Goal: Task Accomplishment & Management: Complete application form

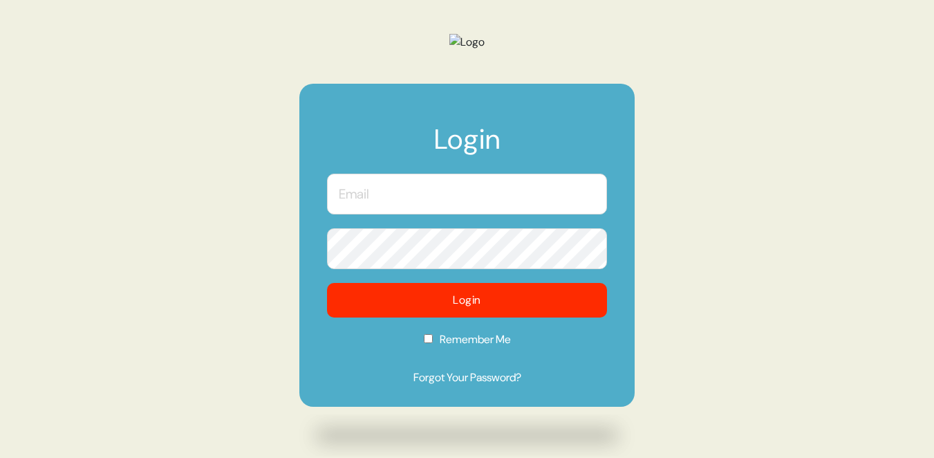
click at [426, 214] on input "text" at bounding box center [467, 194] width 280 height 41
type input "kevin@morphdev.co"
click at [327, 283] on button "Login" at bounding box center [467, 300] width 280 height 35
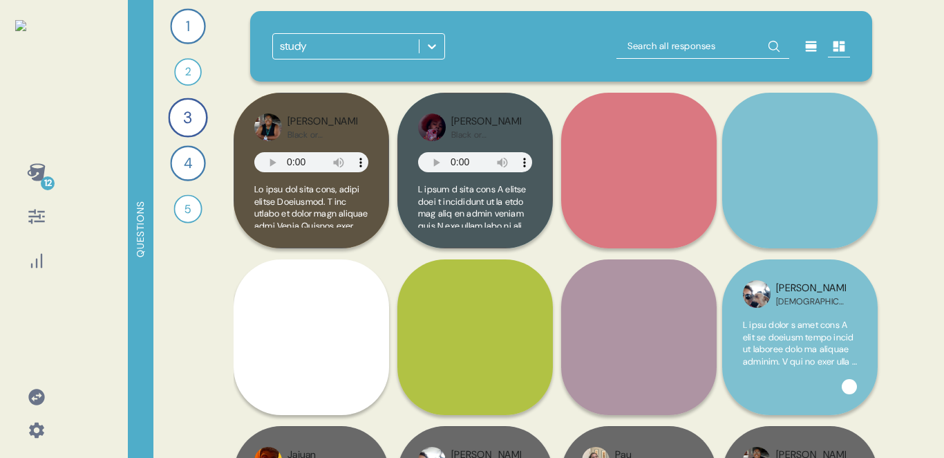
click at [37, 429] on icon at bounding box center [36, 429] width 19 height 19
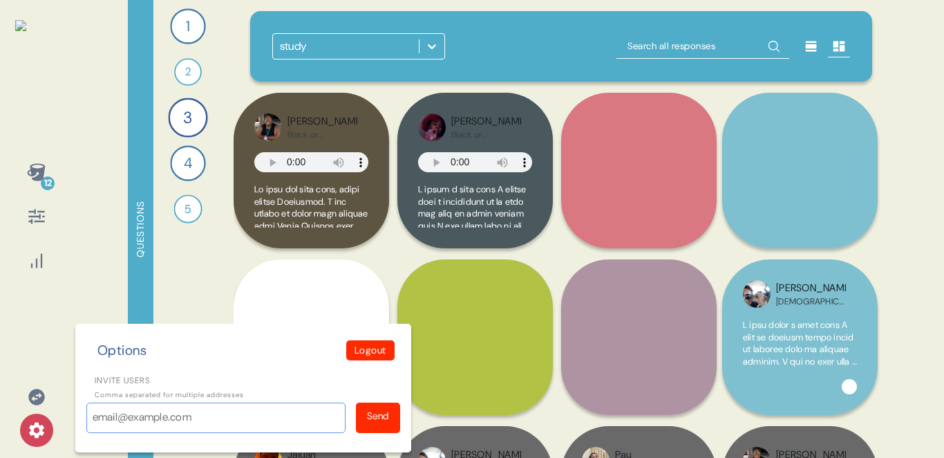
click at [111, 424] on input "Invite users" at bounding box center [215, 417] width 259 height 30
type input "awef32g3@ger3g.vfo8"
click at [382, 410] on div "Send" at bounding box center [378, 416] width 22 height 15
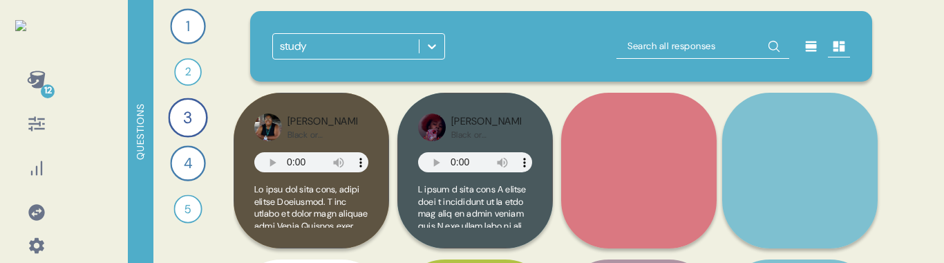
click at [33, 206] on icon at bounding box center [36, 212] width 16 height 16
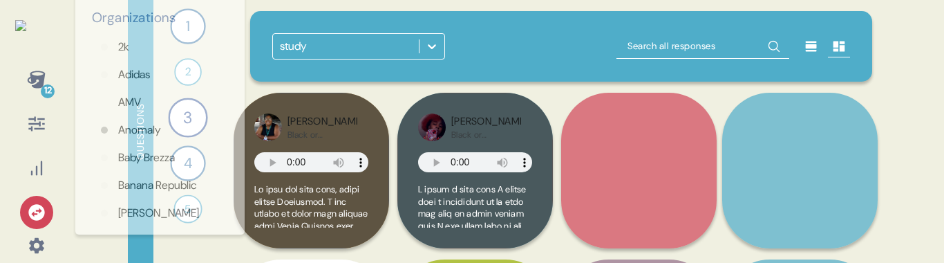
click at [33, 208] on icon at bounding box center [36, 212] width 16 height 16
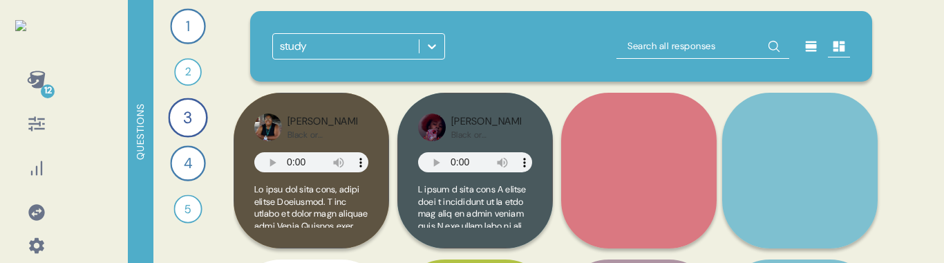
click at [28, 252] on icon at bounding box center [36, 245] width 19 height 19
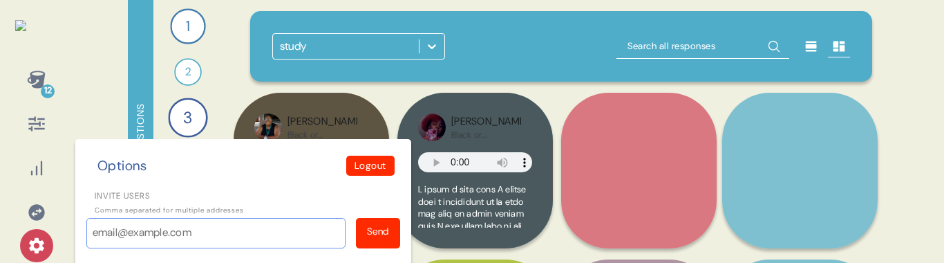
click at [178, 238] on input "Invite users" at bounding box center [215, 233] width 259 height 30
type input "Test@tesgb4w3.sth"
click at [377, 238] on div "Send" at bounding box center [378, 233] width 44 height 30
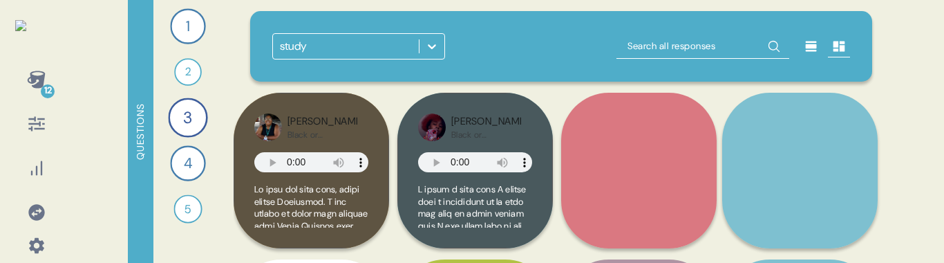
click at [34, 243] on icon at bounding box center [36, 245] width 19 height 19
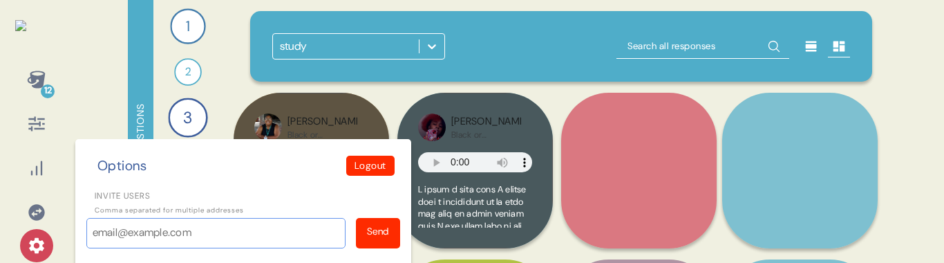
click at [214, 239] on input "Invite users" at bounding box center [215, 233] width 259 height 30
type input "ergtyy@54hyt.sdfrth"
click at [375, 236] on div "Send" at bounding box center [378, 231] width 22 height 15
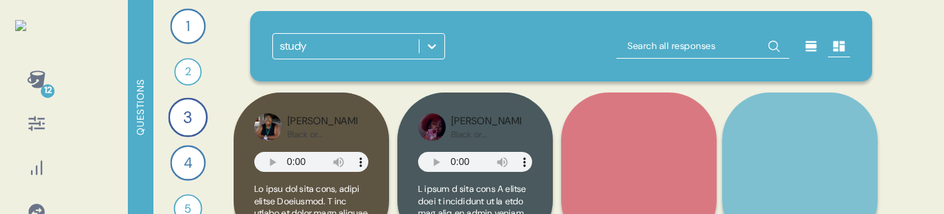
click at [37, 209] on icon at bounding box center [36, 212] width 16 height 16
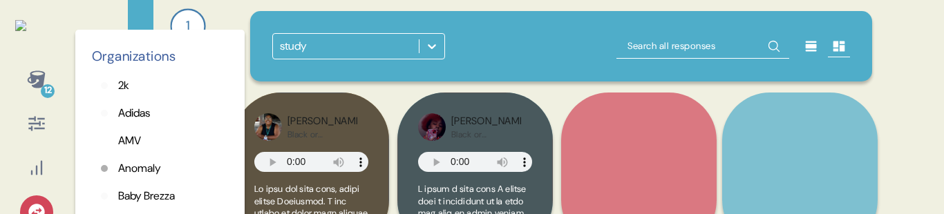
click at [35, 198] on div "Organizations 2k Adidas AMV Anomaly Baby Brezza Banana Republic Barkley Bettor …" at bounding box center [36, 212] width 33 height 33
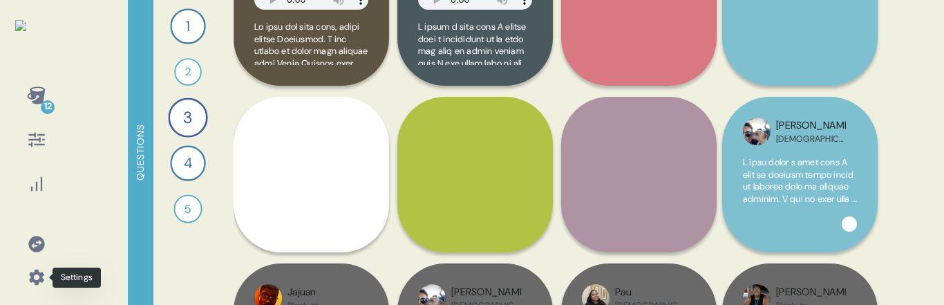
click at [32, 214] on icon at bounding box center [36, 277] width 15 height 15
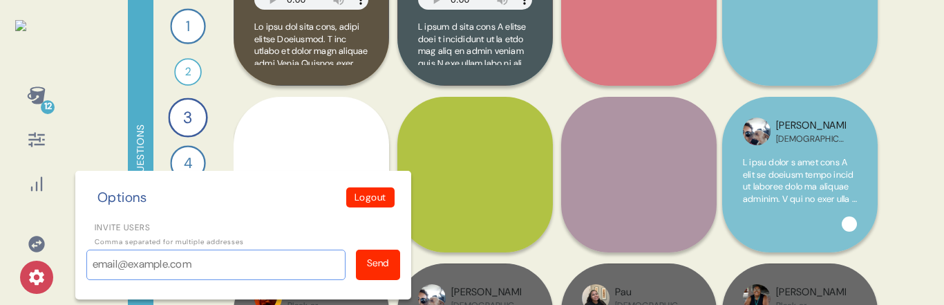
click at [255, 214] on input "Invite users" at bounding box center [215, 265] width 259 height 30
type input "acsdf@dgsf.egr"
click at [377, 214] on div "Send" at bounding box center [378, 263] width 22 height 15
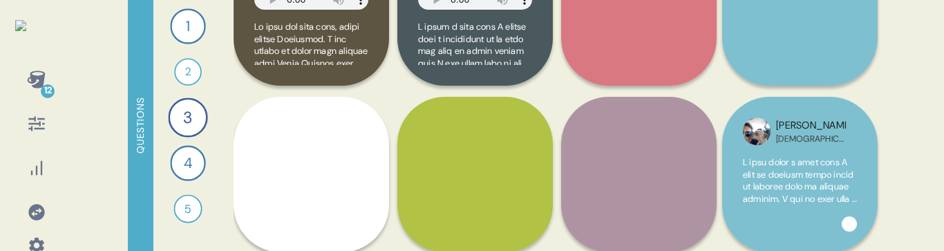
click at [36, 214] on icon at bounding box center [36, 245] width 19 height 19
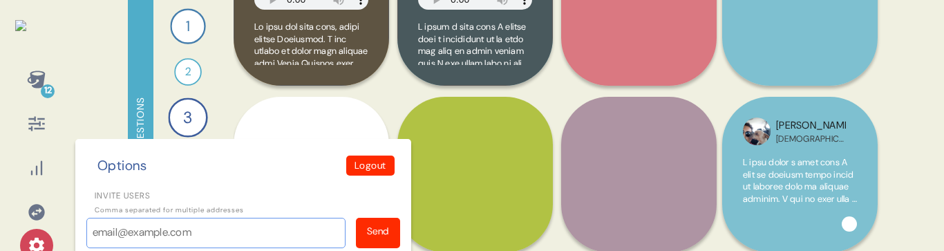
click at [165, 214] on input "Invite users" at bounding box center [215, 233] width 259 height 30
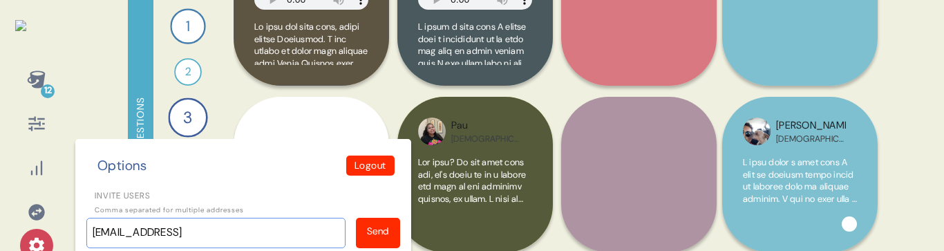
type input "er@df.ed"
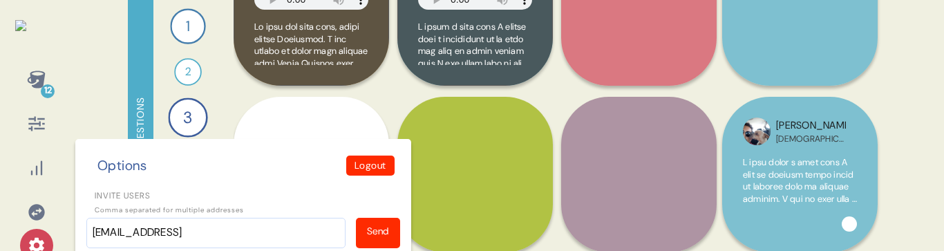
click at [396, 214] on div "Send" at bounding box center [378, 233] width 44 height 30
